Goal: Book appointment/travel/reservation

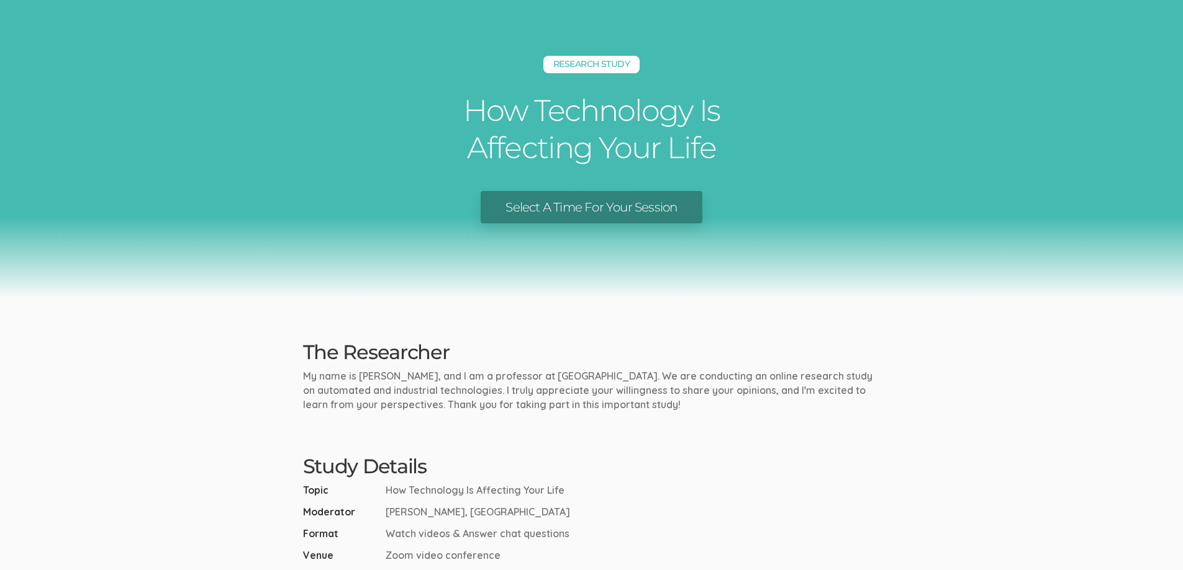
click at [545, 209] on link "Select A Time For Your Session" at bounding box center [590, 207] width 221 height 33
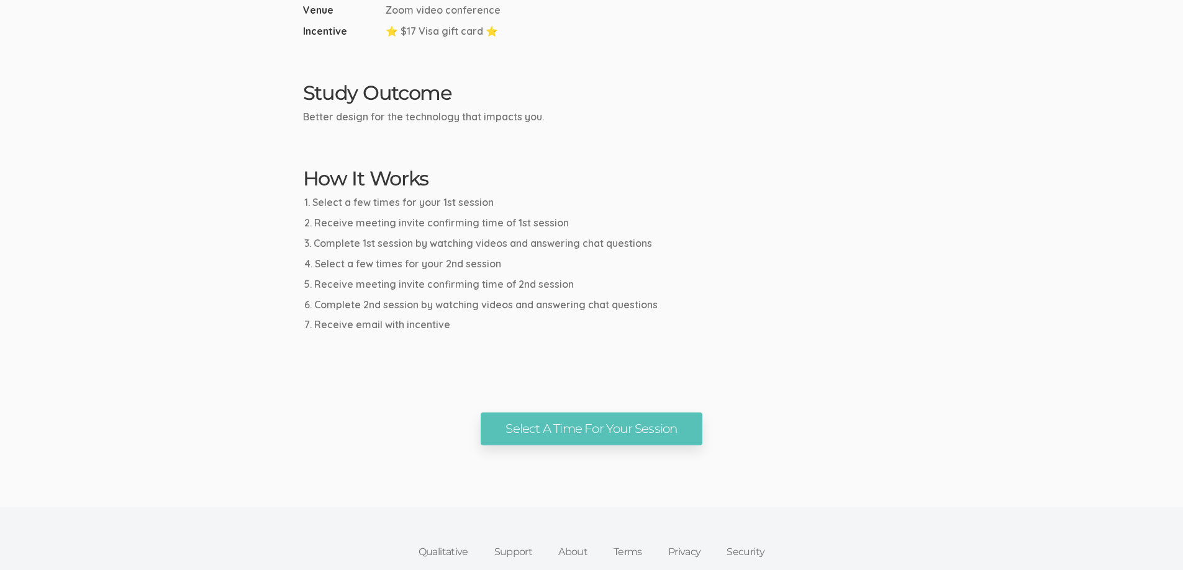
scroll to position [622, 0]
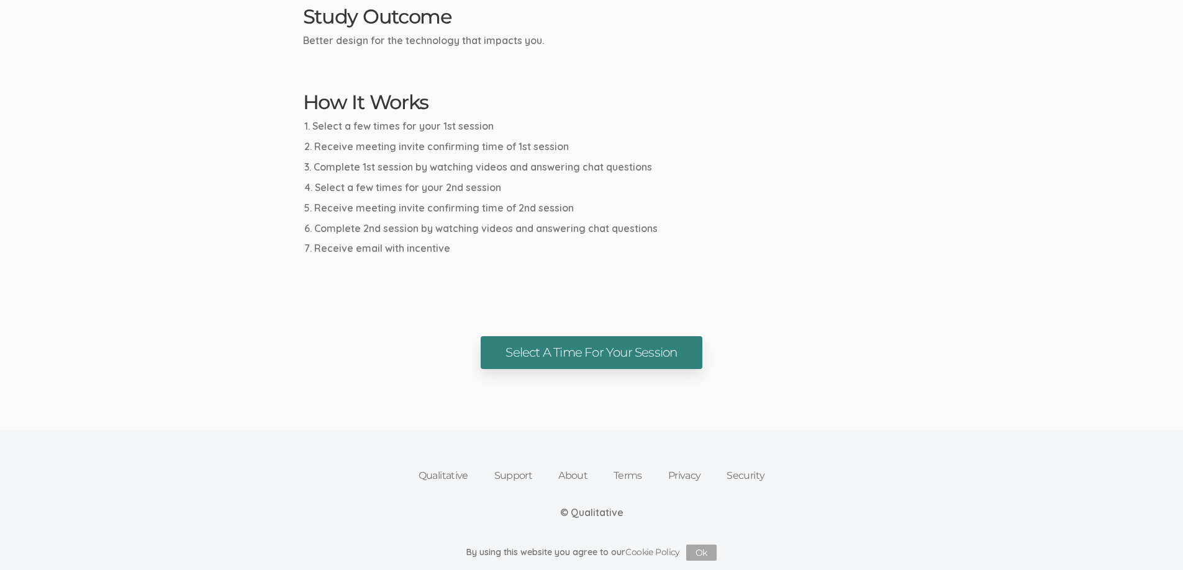
click at [604, 361] on link "Select A Time For Your Session" at bounding box center [590, 352] width 221 height 33
